Goal: Navigation & Orientation: Find specific page/section

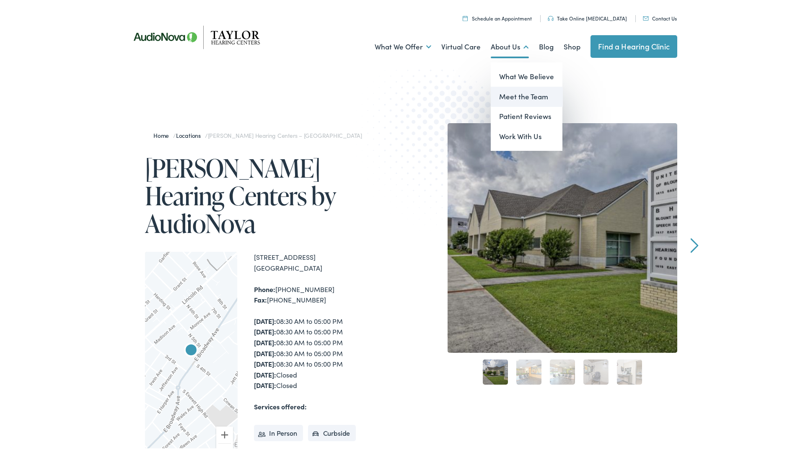
click at [531, 94] on link "Meet the Team" at bounding box center [527, 95] width 72 height 20
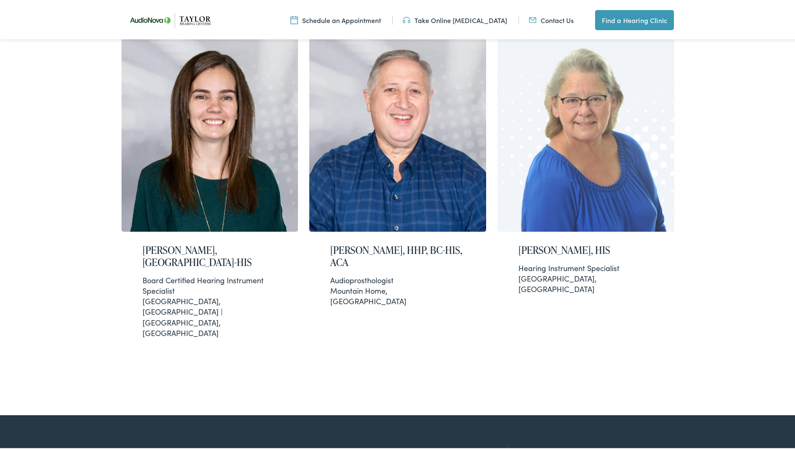
scroll to position [1570, 0]
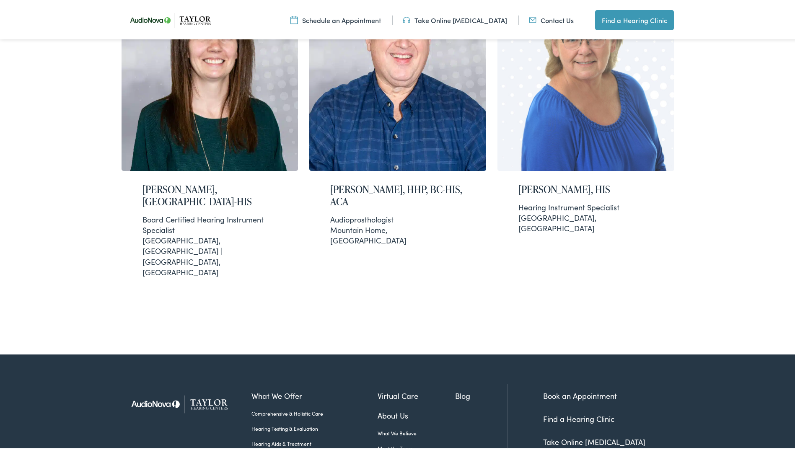
click at [282, 423] on link "Hearing Testing & Evaluation" at bounding box center [314, 427] width 126 height 8
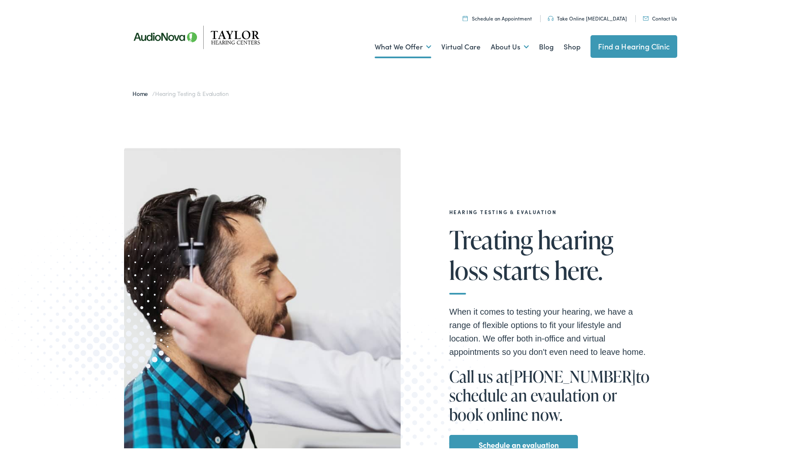
click at [627, 49] on link "Find a Hearing Clinic" at bounding box center [634, 45] width 87 height 23
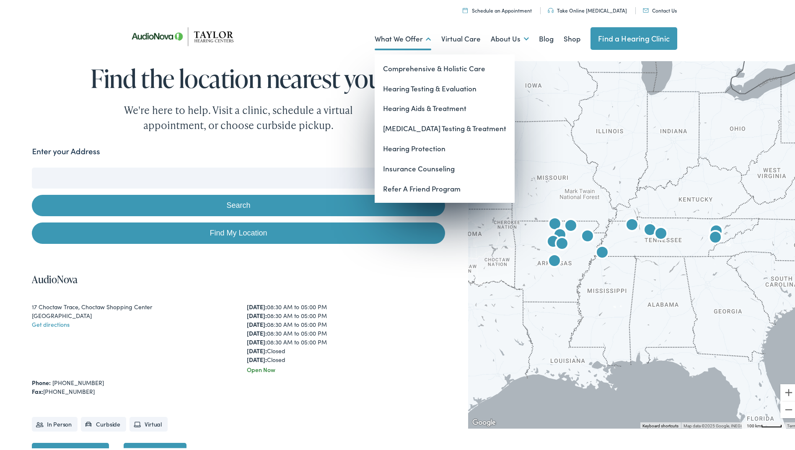
click at [422, 36] on link "What We Offer" at bounding box center [403, 37] width 57 height 31
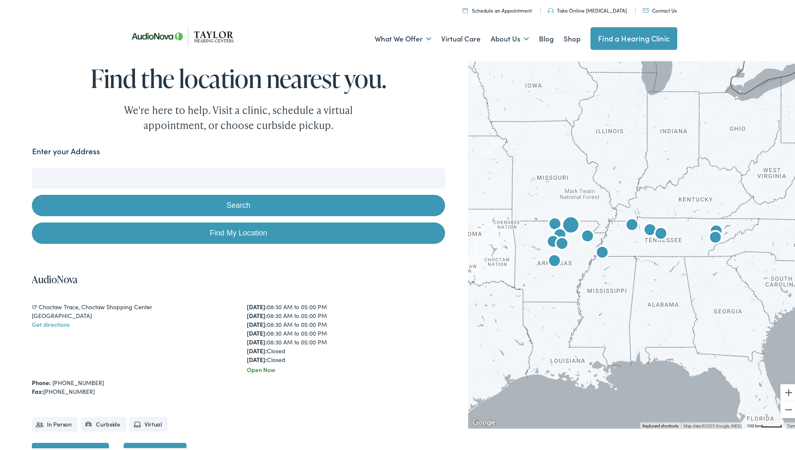
drag, startPoint x: 241, startPoint y: 272, endPoint x: 539, endPoint y: 179, distance: 312.2
click at [242, 272] on h4 "AudioNova" at bounding box center [238, 278] width 413 height 12
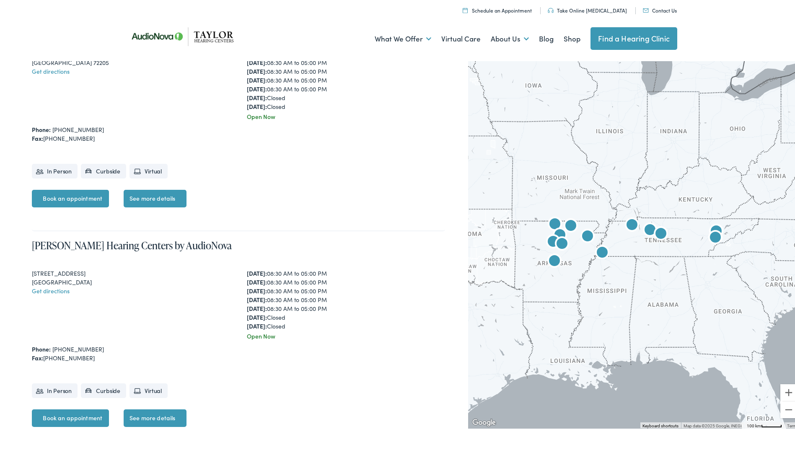
scroll to position [1827, 0]
